Goal: Check status: Check status

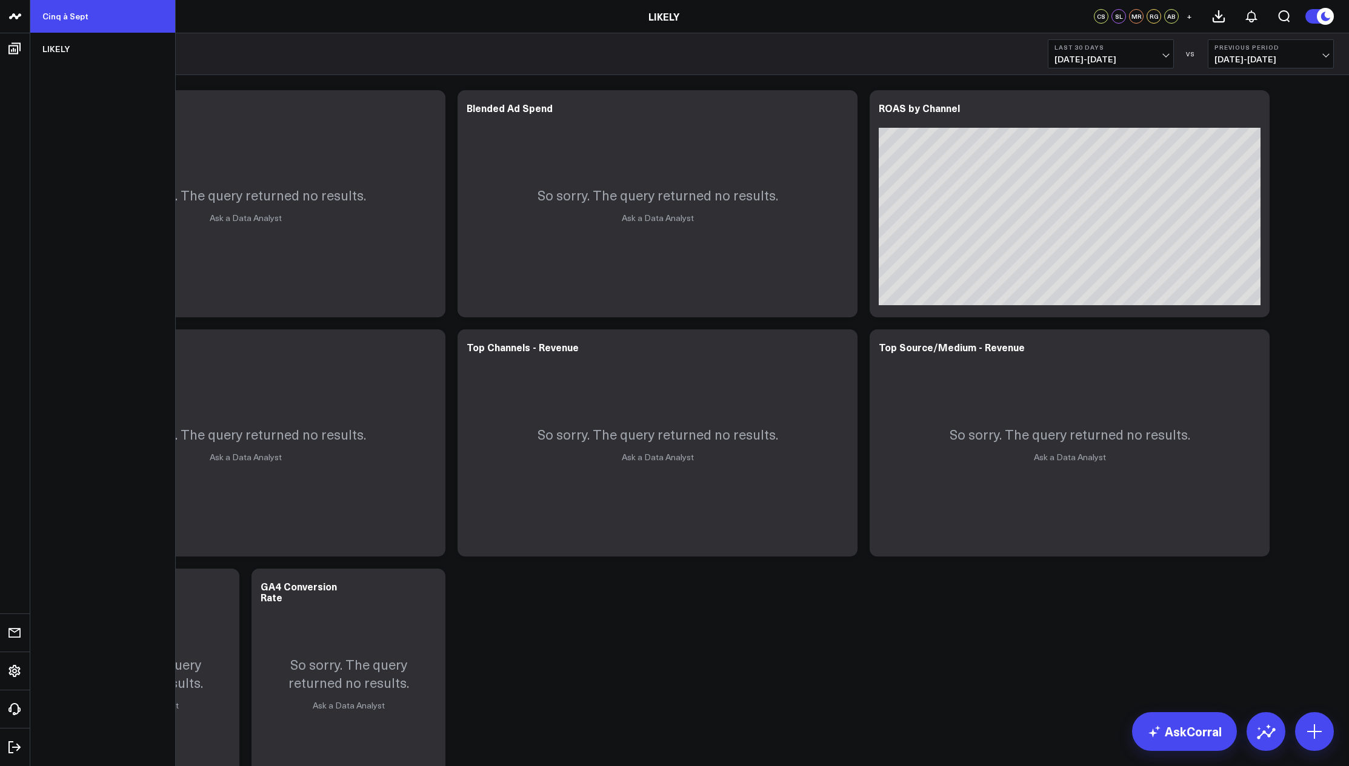
click at [67, 19] on link "Cinq à Sept" at bounding box center [102, 16] width 145 height 33
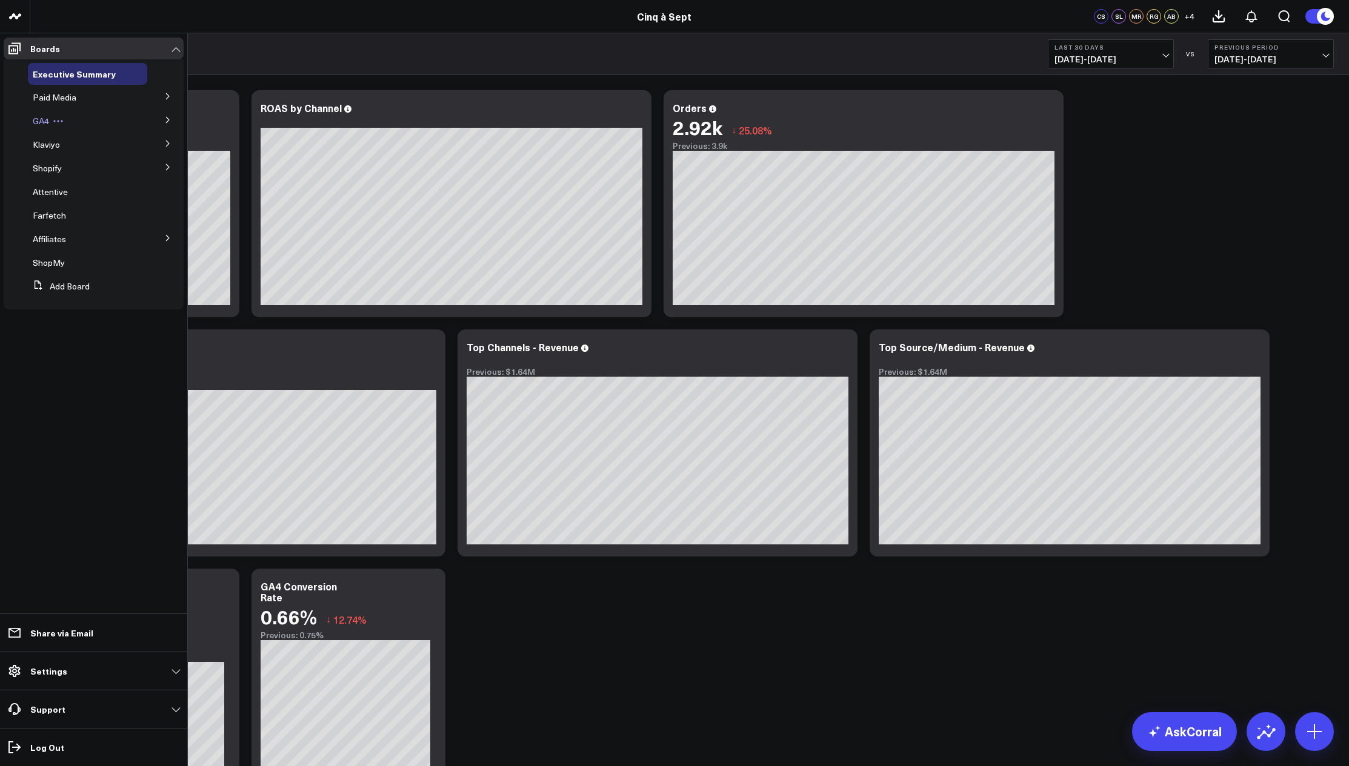
click at [39, 126] on span "GA4" at bounding box center [41, 121] width 16 height 12
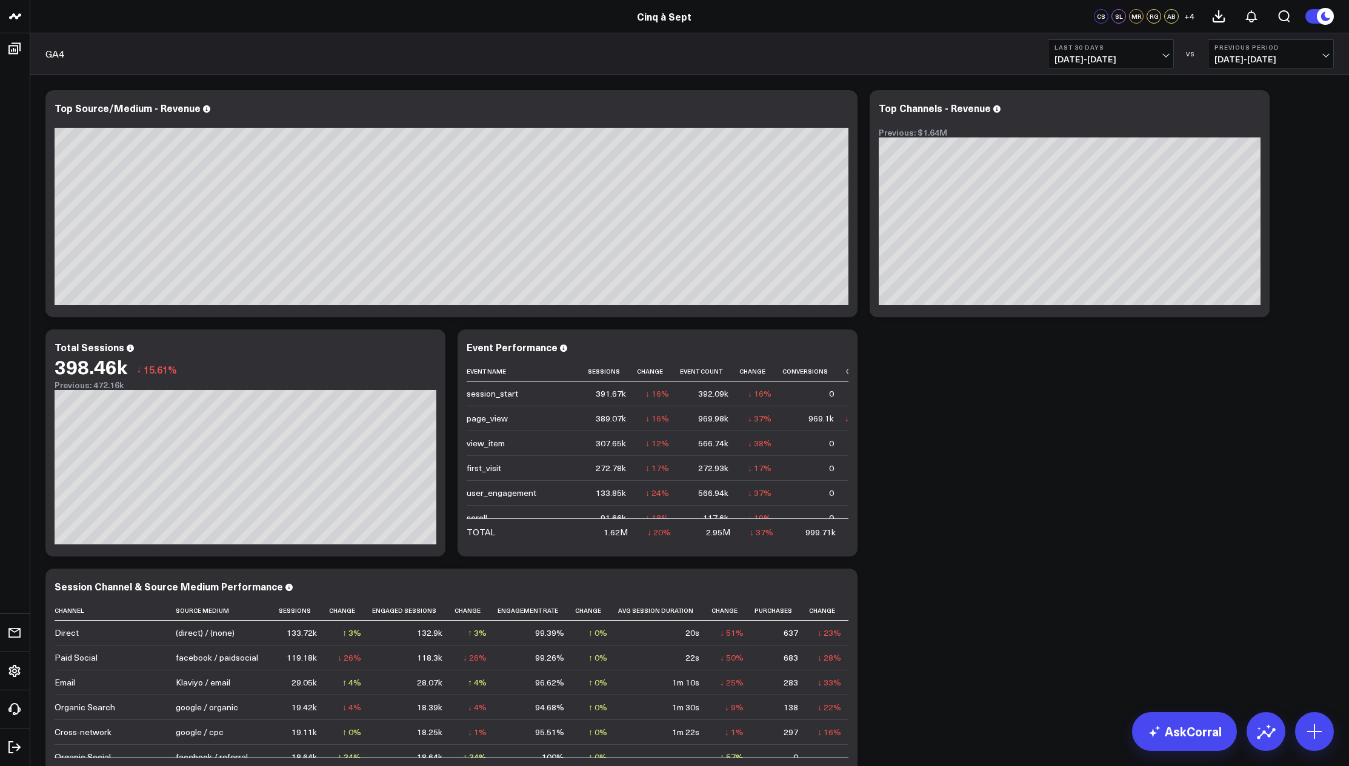
click at [1160, 57] on span "07/14/25 - 08/12/25" at bounding box center [1110, 60] width 113 height 10
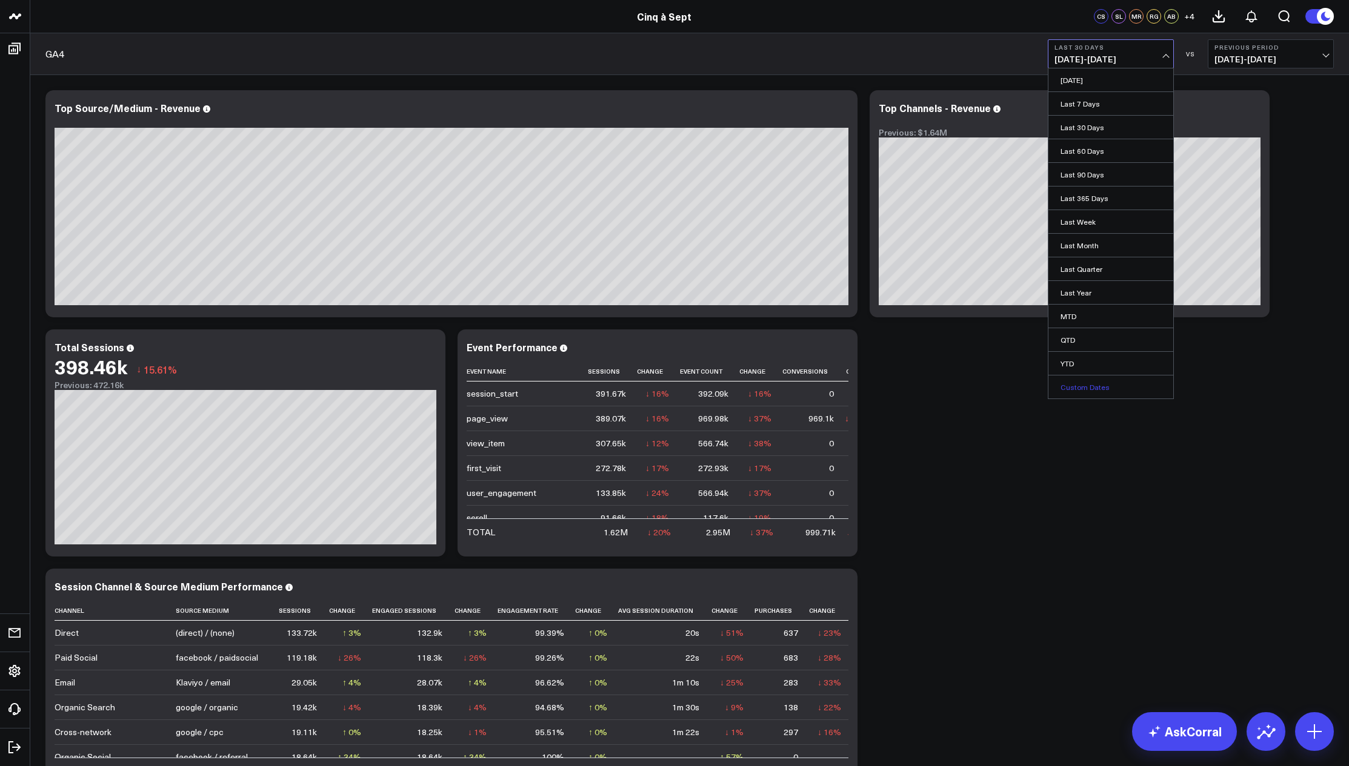
click at [1100, 390] on link "Custom Dates" at bounding box center [1110, 387] width 125 height 23
select select "7"
select select "2025"
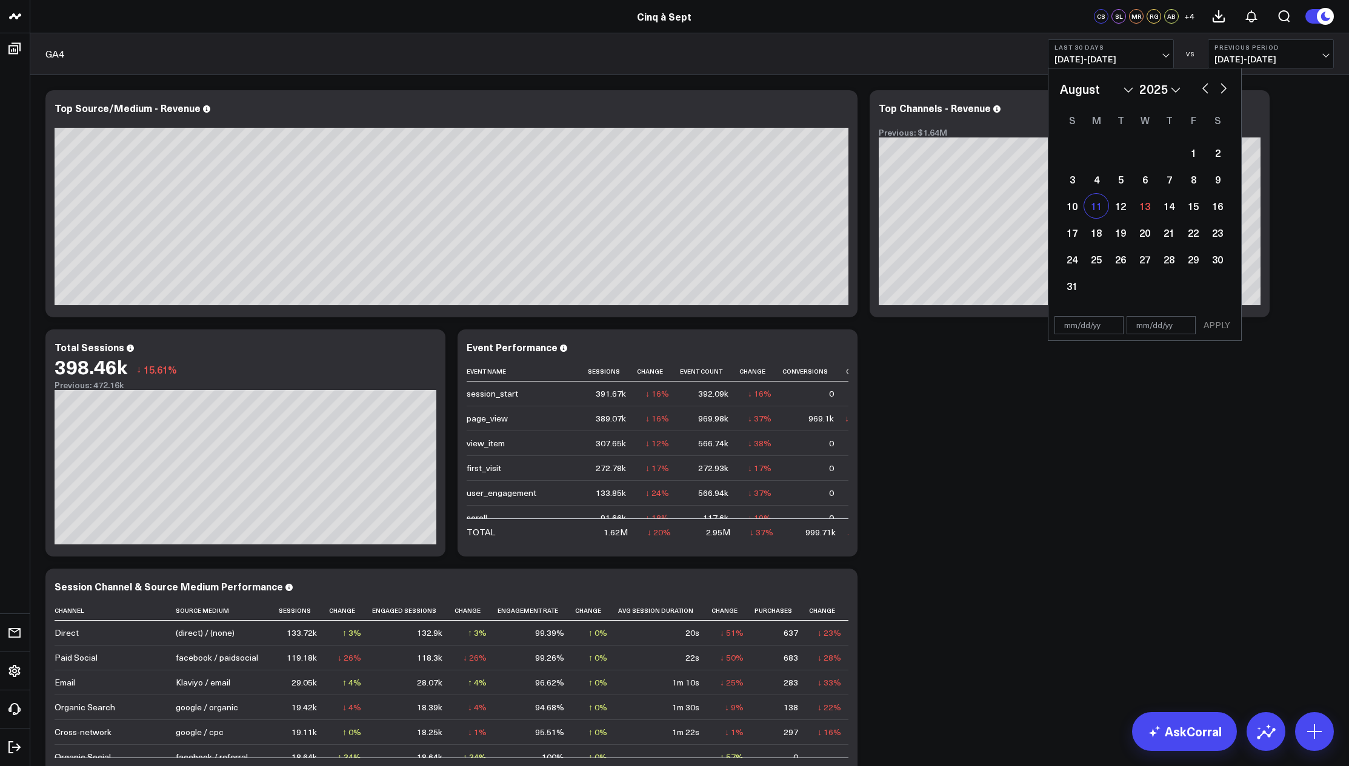
click at [1099, 204] on div "11" at bounding box center [1096, 206] width 24 height 24
type input "08/11/25"
select select "7"
select select "2025"
click at [1123, 203] on div "12" at bounding box center [1120, 206] width 24 height 24
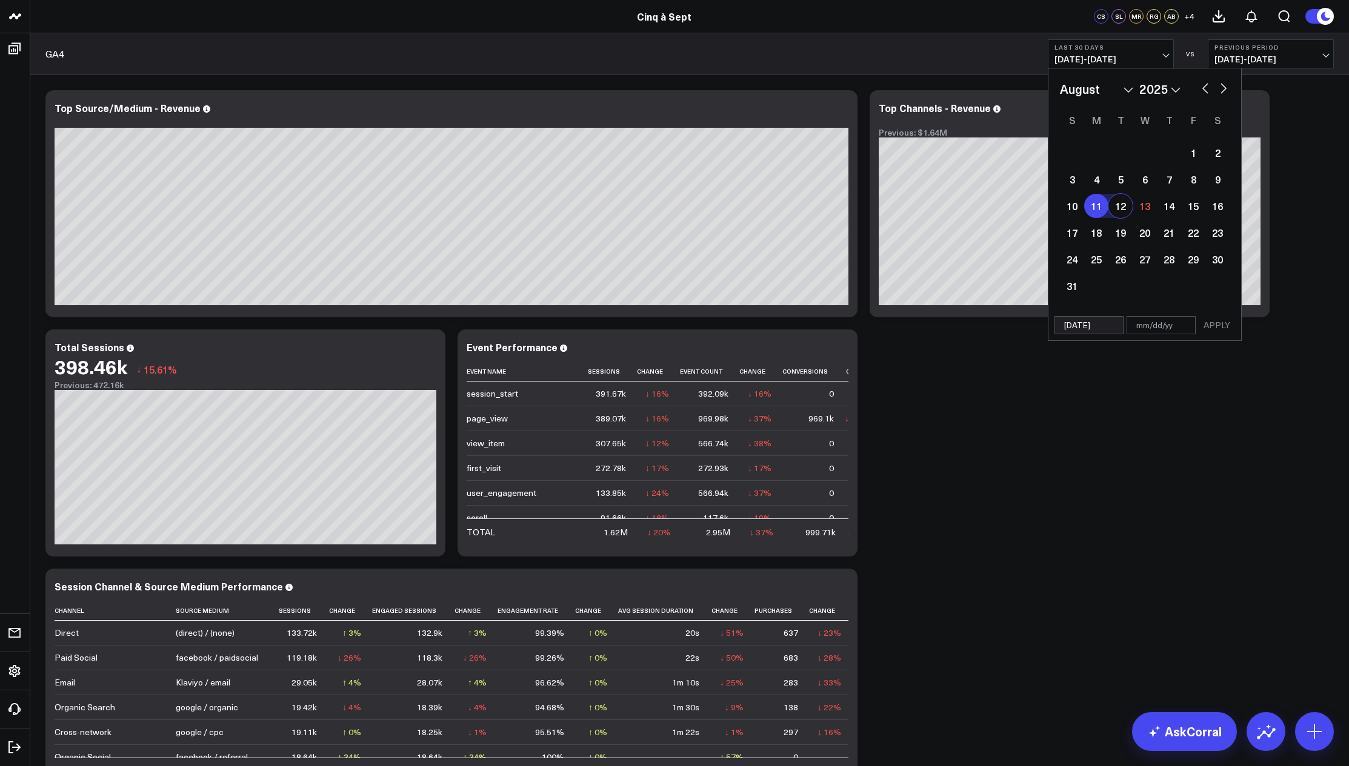
type input "[DATE]"
select select "7"
select select "2025"
click at [1217, 325] on button "APPLY" at bounding box center [1216, 325] width 36 height 18
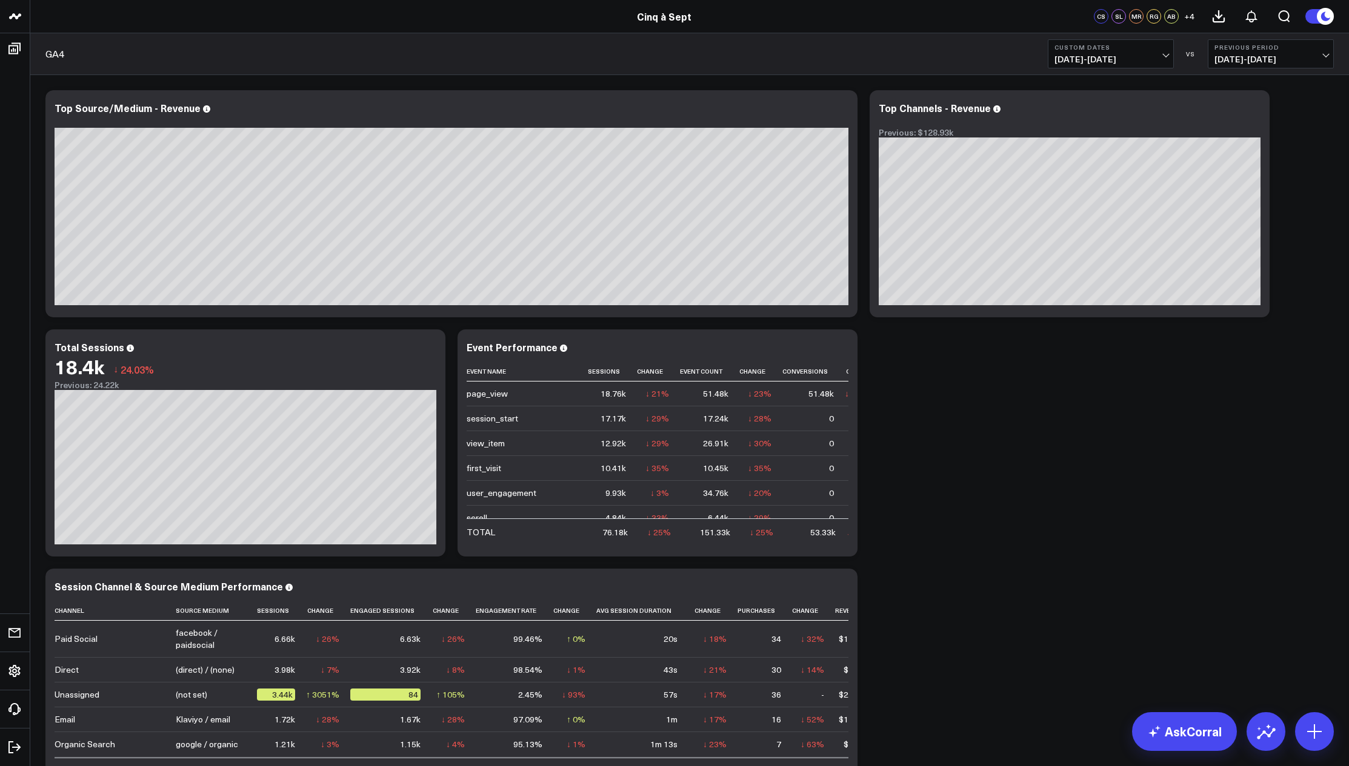
click at [1323, 55] on span "08/09/25 - 08/10/25" at bounding box center [1270, 60] width 113 height 10
click at [1259, 178] on link "Custom Dates" at bounding box center [1270, 174] width 125 height 23
select select "7"
select select "2025"
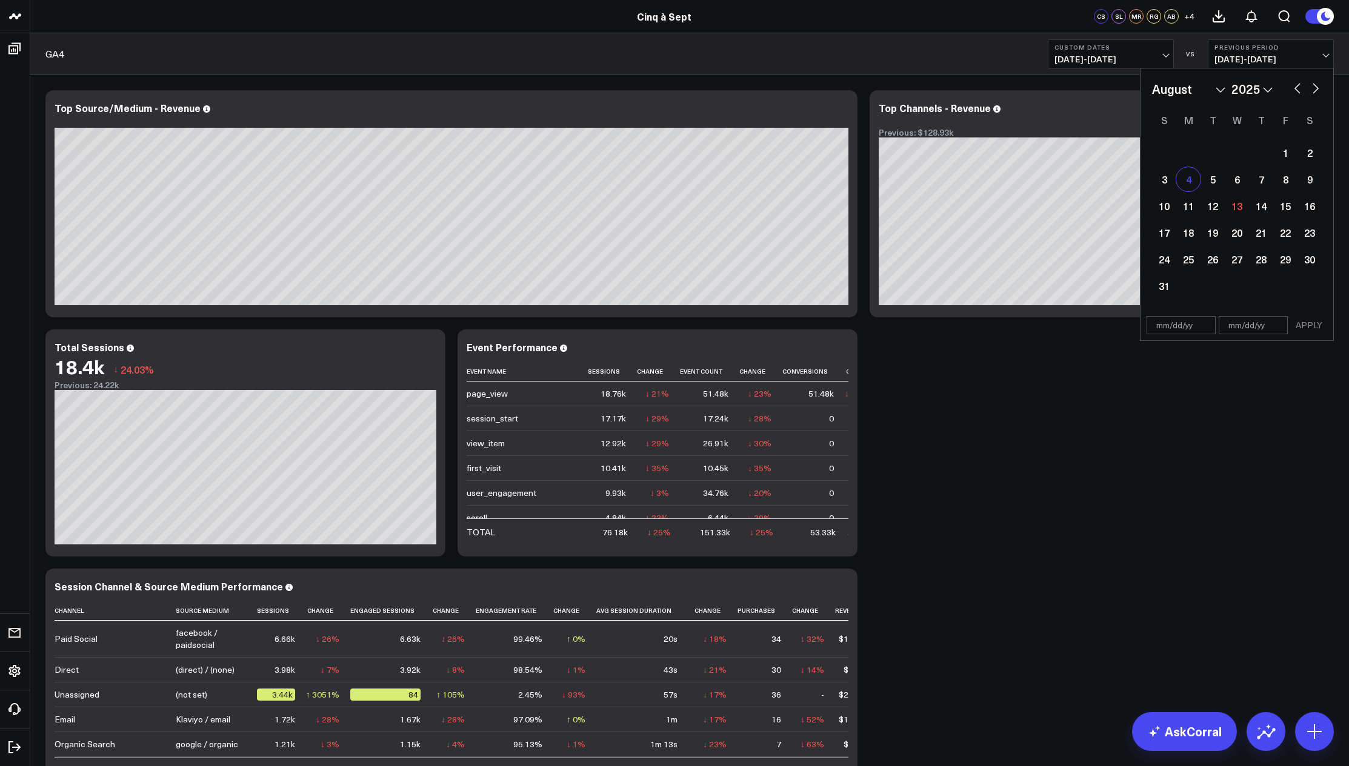
click at [1190, 173] on div "4" at bounding box center [1188, 179] width 24 height 24
type input "08/04/25"
select select "7"
select select "2025"
click at [1207, 179] on div "5" at bounding box center [1212, 179] width 24 height 24
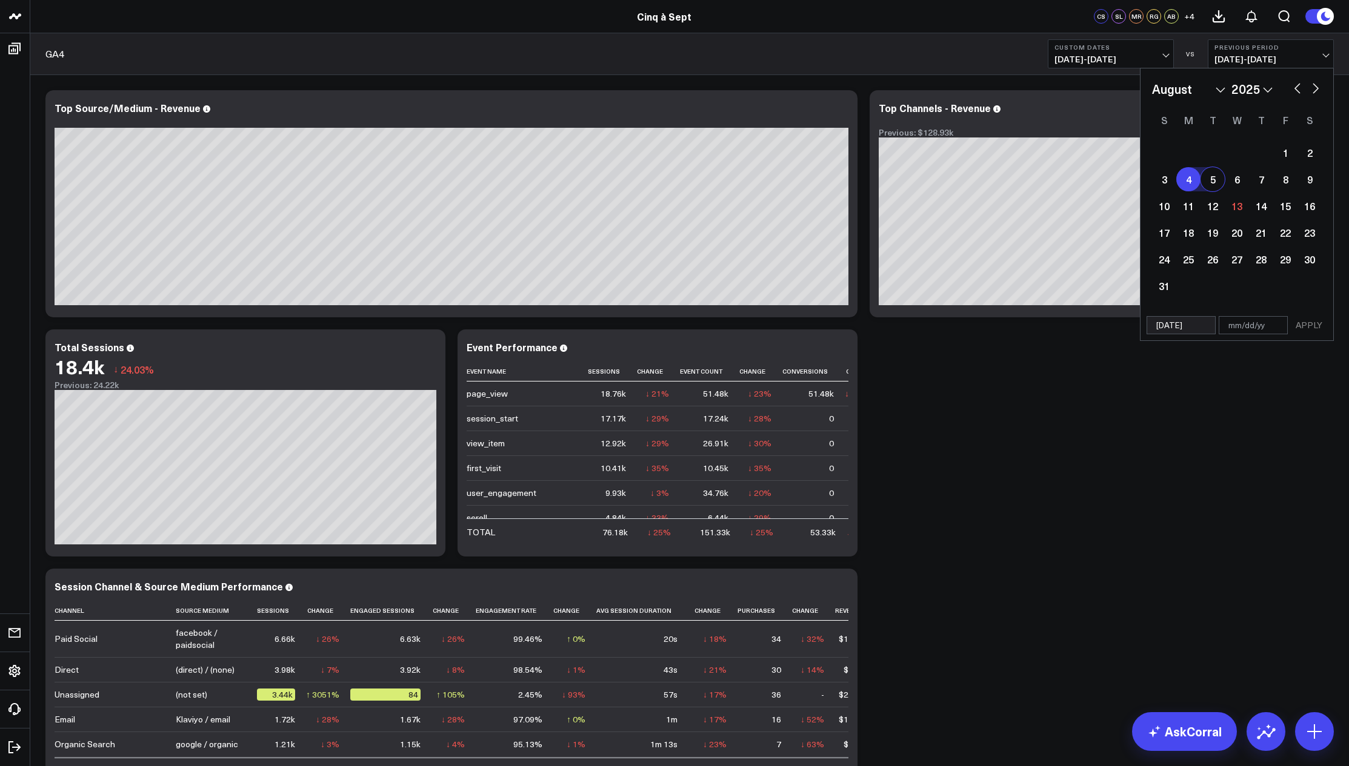
type input "08/05/25"
select select "7"
select select "2025"
click at [1309, 325] on button "APPLY" at bounding box center [1308, 325] width 36 height 18
